Goal: Transaction & Acquisition: Obtain resource

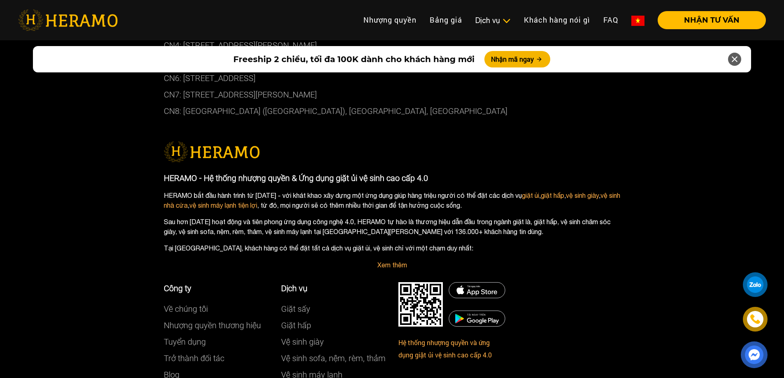
scroll to position [4714, 0]
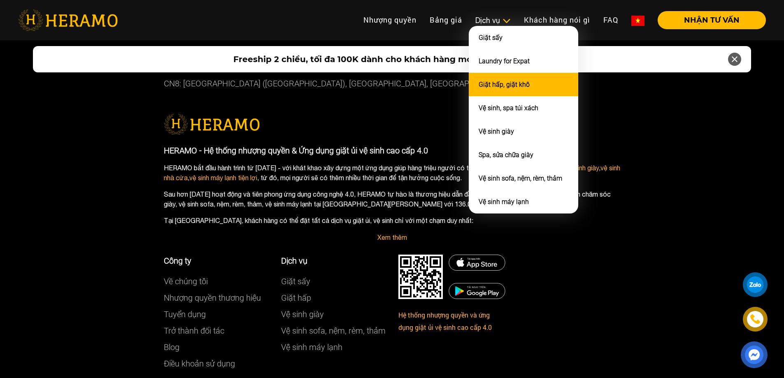
click at [517, 88] on link "Giặt hấp, giặt khô" at bounding box center [503, 85] width 51 height 8
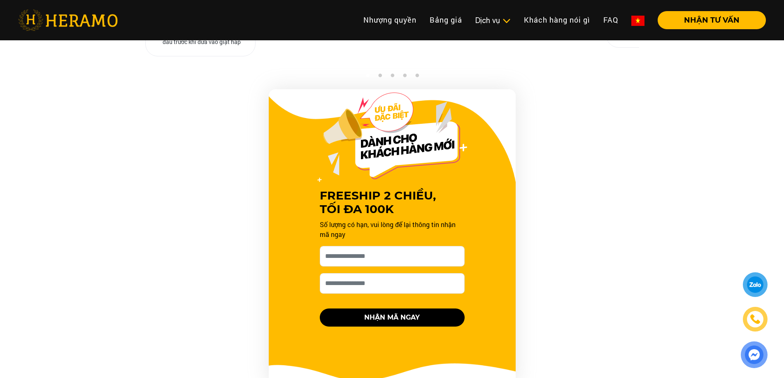
scroll to position [741, 0]
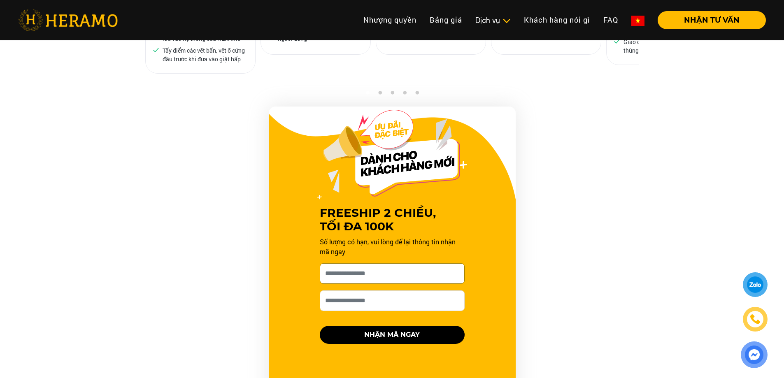
click at [372, 263] on input "[PERSON_NAME] xin tên của bạn nhé *" at bounding box center [392, 273] width 145 height 21
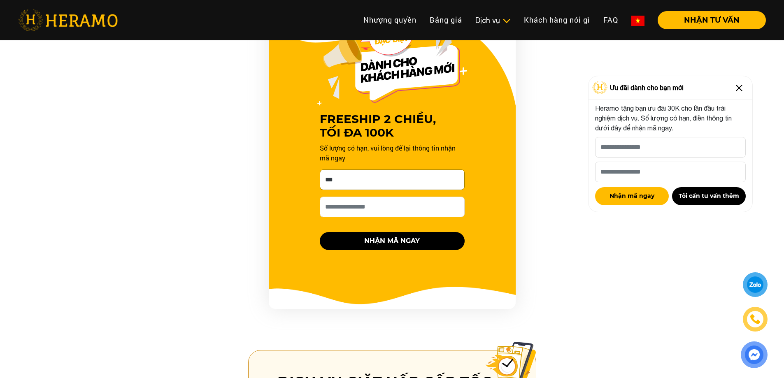
scroll to position [917, 0]
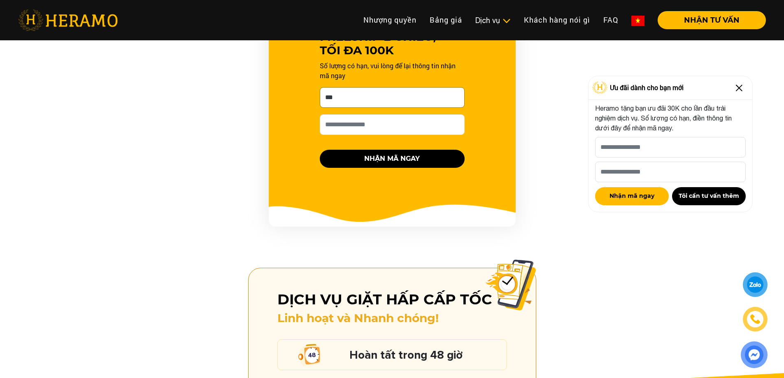
type input "***"
click at [373, 116] on input "Số điện thoại HERAMO có thể liên hệ là *" at bounding box center [392, 124] width 145 height 21
click at [740, 87] on img at bounding box center [738, 87] width 13 height 13
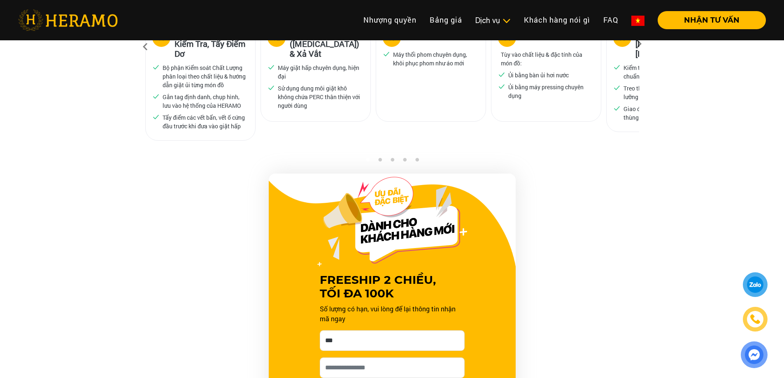
scroll to position [920, 0]
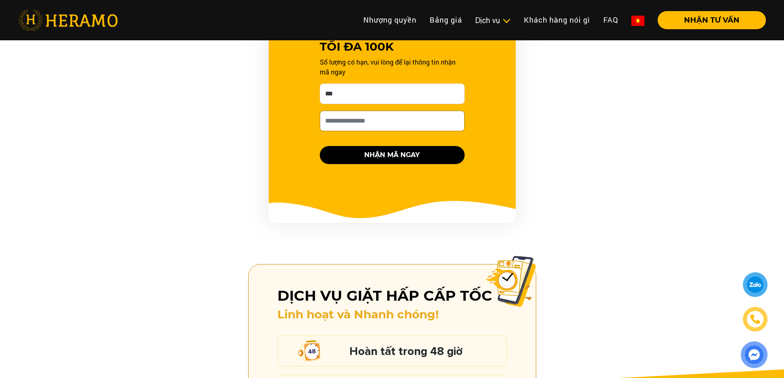
click at [364, 112] on input "Số điện thoại HERAMO có thể liên hệ là *" at bounding box center [392, 121] width 145 height 21
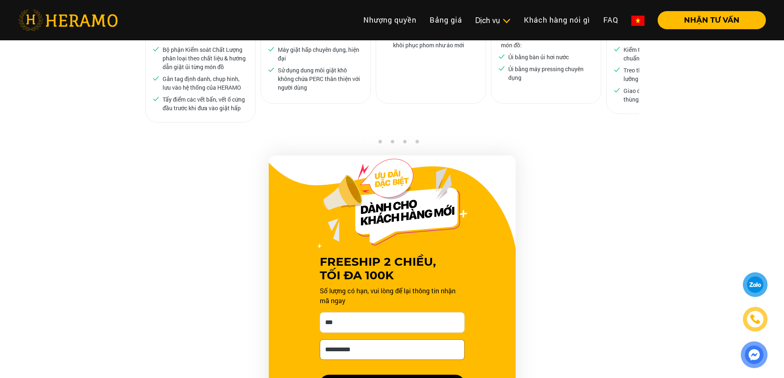
scroll to position [815, 0]
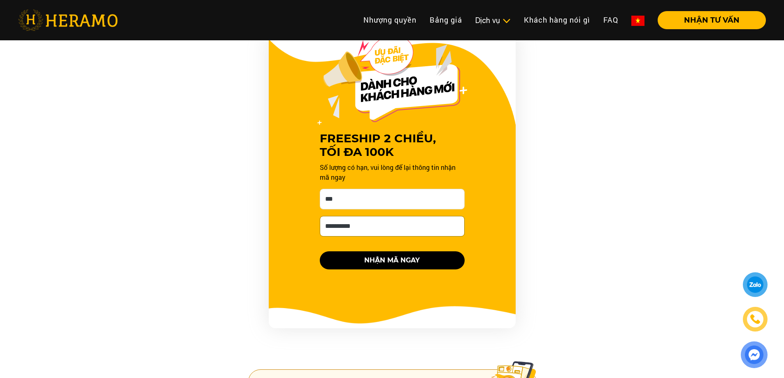
type input "**********"
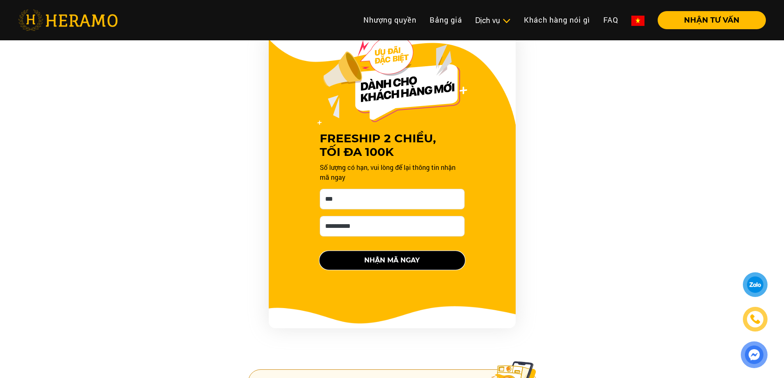
click at [380, 254] on button "NHẬN MÃ NGAY" at bounding box center [392, 260] width 145 height 18
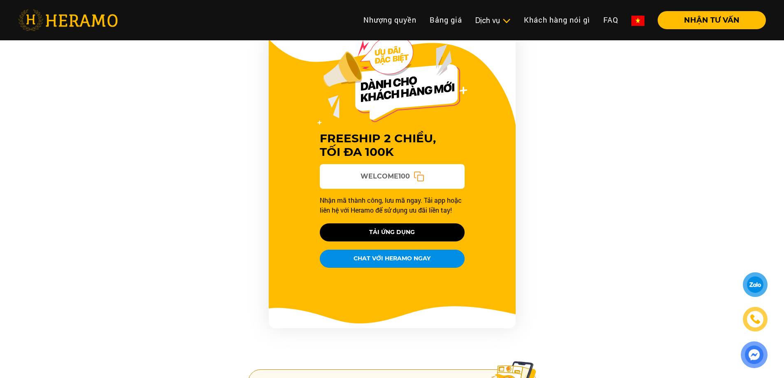
click at [417, 175] on rect at bounding box center [420, 178] width 6 height 6
drag, startPoint x: 357, startPoint y: 189, endPoint x: 428, endPoint y: 199, distance: 72.0
click at [428, 199] on p "Nhận mã thành công, lưu mã ngay. Tải app hoặc liên hệ với Heramo để sử dụng ưu …" at bounding box center [392, 205] width 145 height 20
click at [374, 198] on p "Nhận mã thành công, lưu mã ngay. Tải app hoặc liên hệ với Heramo để sử dụng ưu …" at bounding box center [392, 205] width 145 height 20
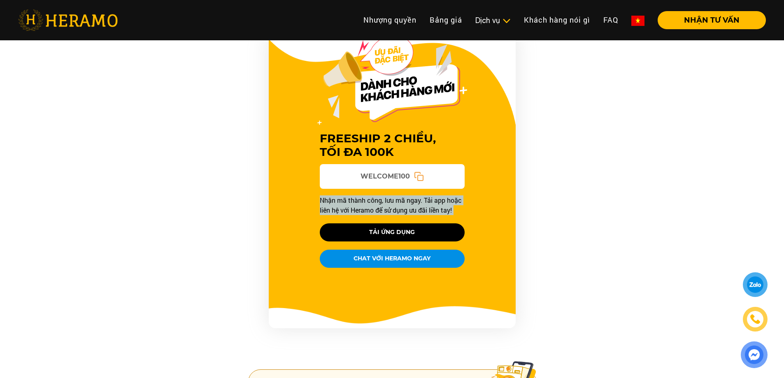
click at [374, 198] on p "Nhận mã thành công, lưu mã ngay. Tải app hoặc liên hệ với Heramo để sử dụng ưu …" at bounding box center [392, 205] width 145 height 20
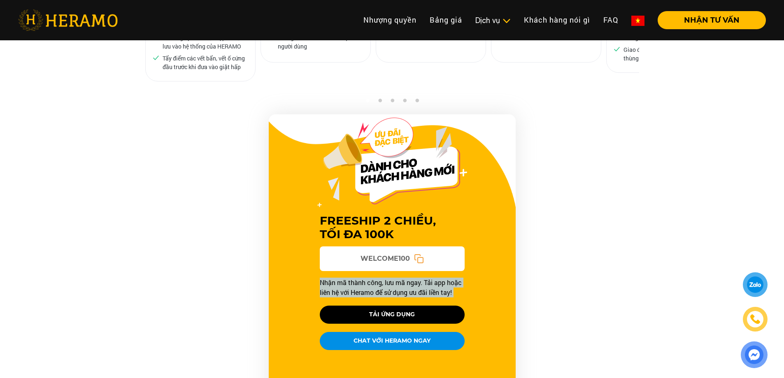
scroll to position [692, 0]
